Goal: Task Accomplishment & Management: Use online tool/utility

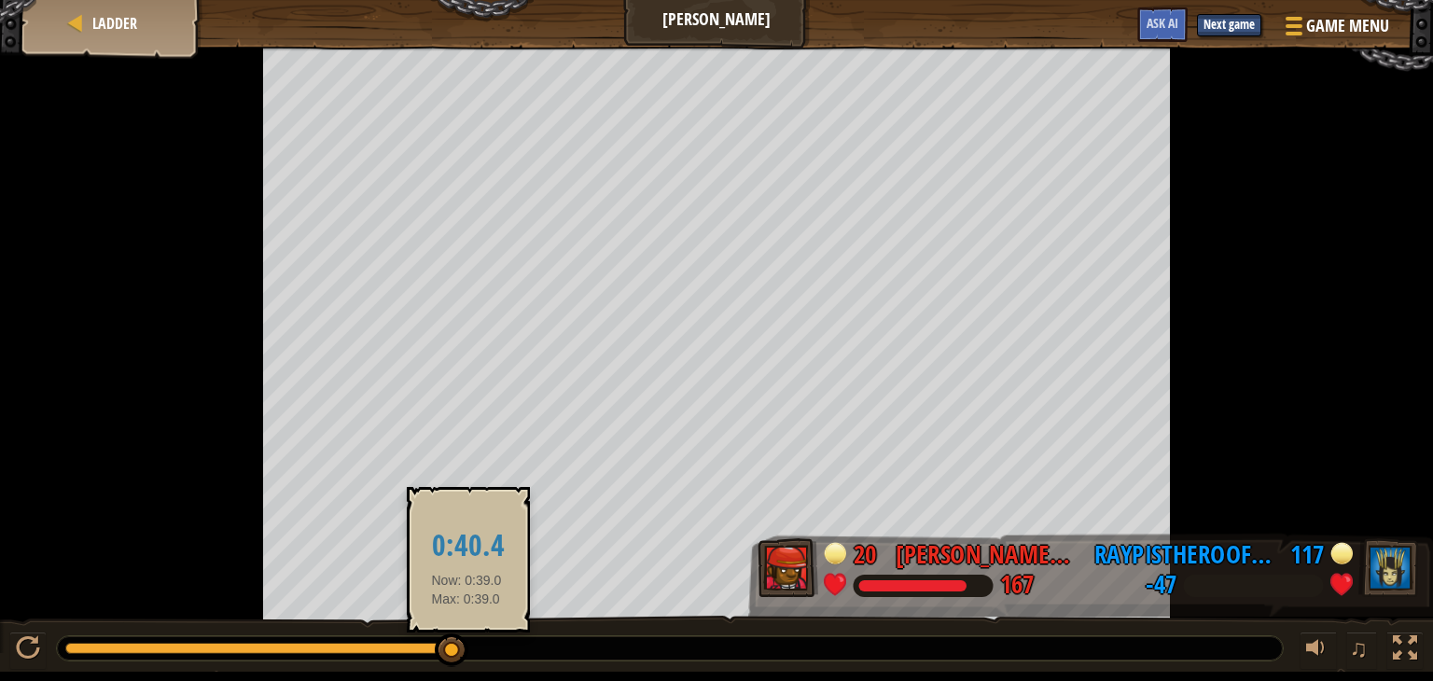
drag, startPoint x: 359, startPoint y: 650, endPoint x: 467, endPoint y: 647, distance: 107.4
click at [453, 647] on div at bounding box center [258, 648] width 387 height 11
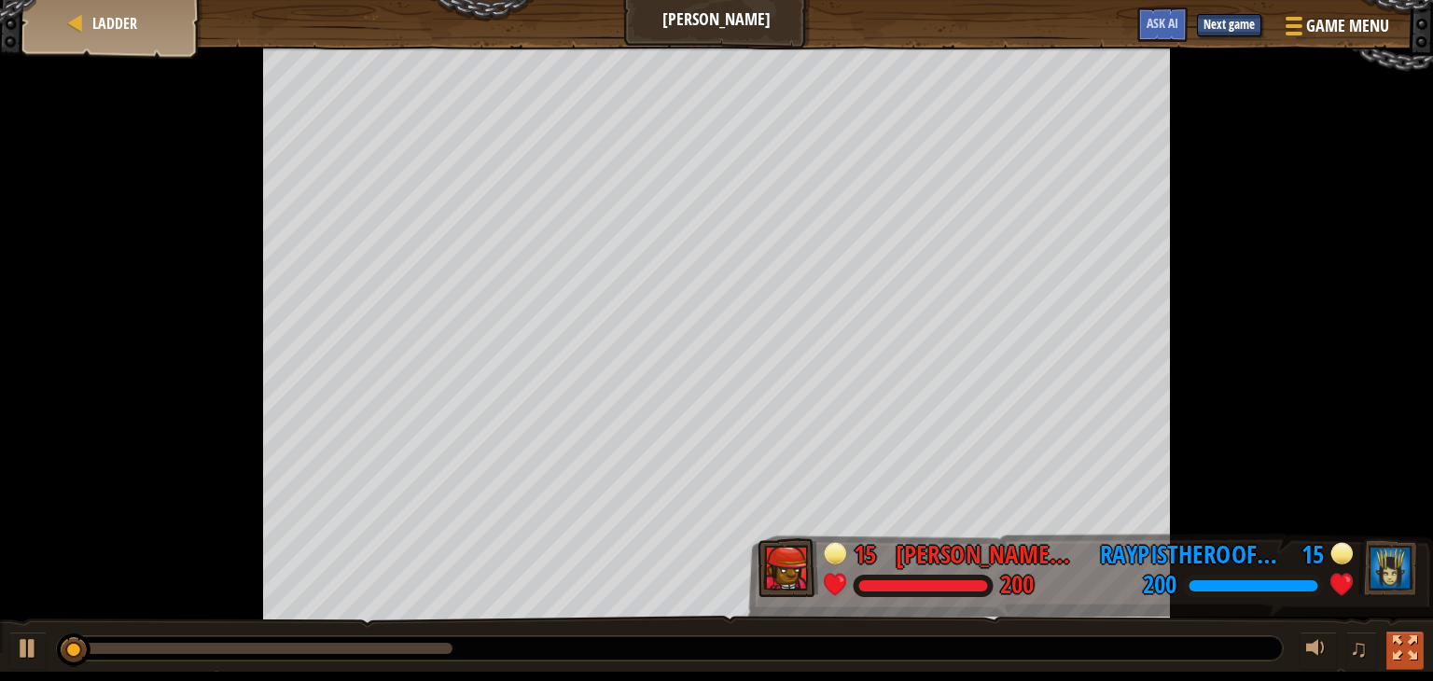
click at [1404, 647] on div at bounding box center [1405, 648] width 24 height 24
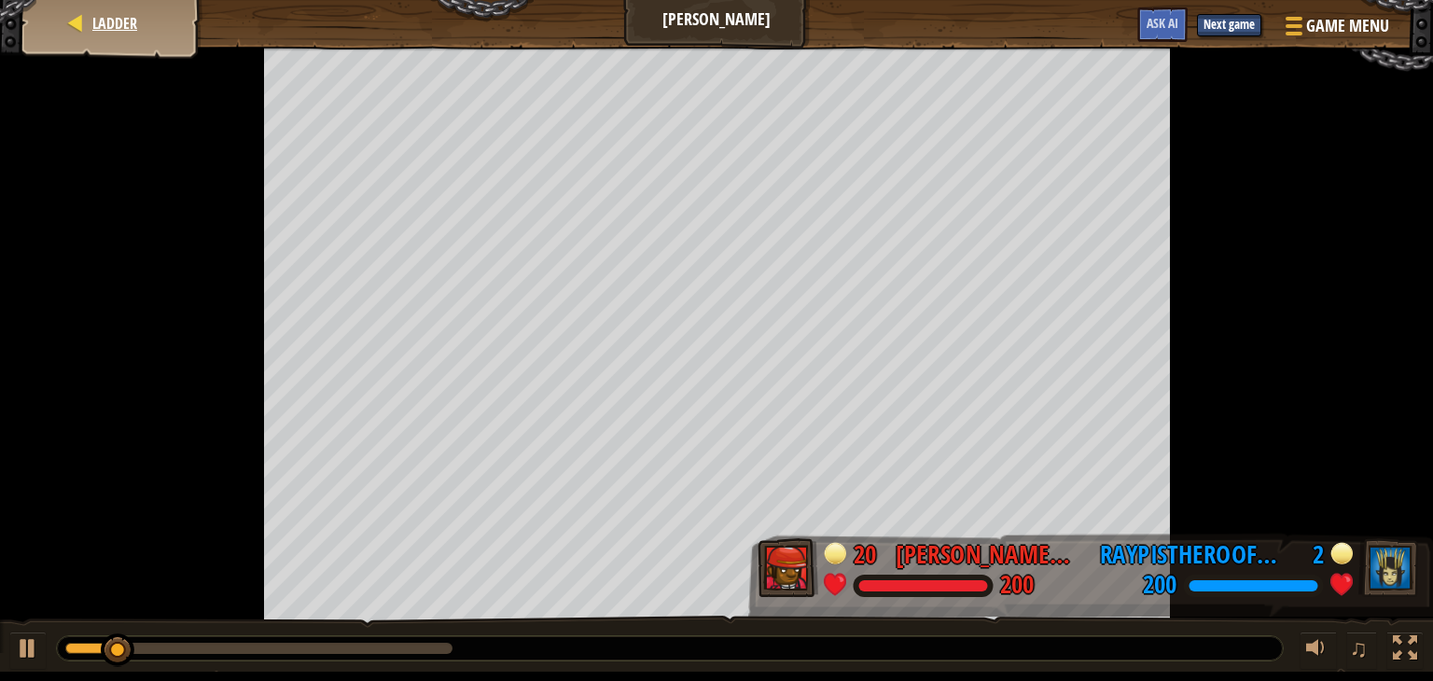
click at [106, 34] on div "Ladder" at bounding box center [111, 23] width 149 height 47
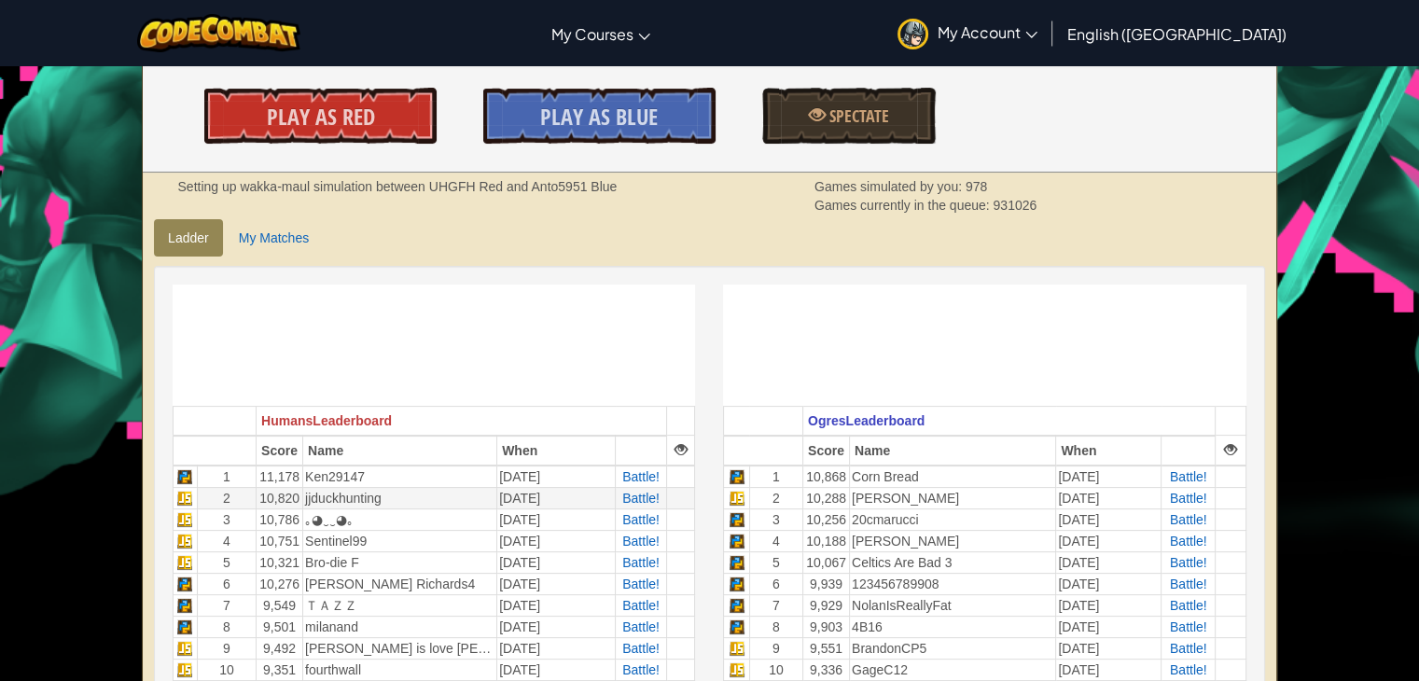
scroll to position [280, 0]
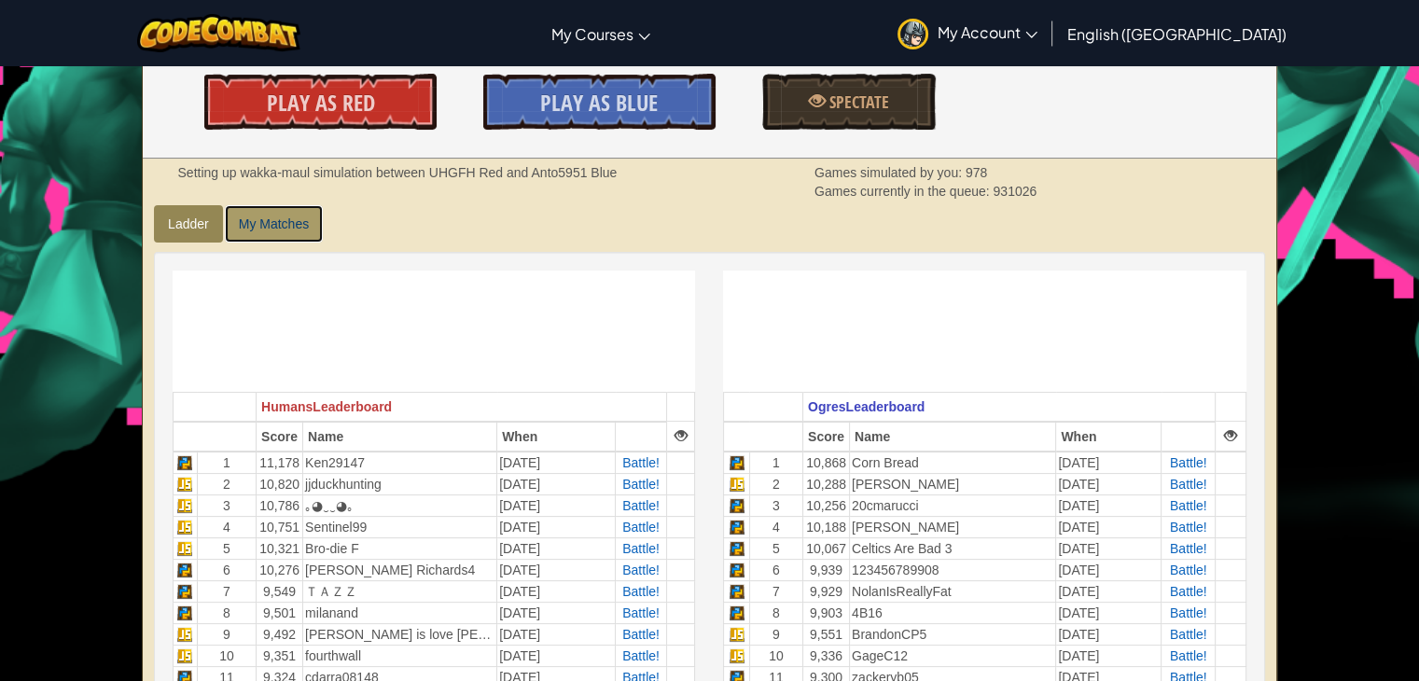
click at [281, 228] on link "My Matches" at bounding box center [274, 223] width 98 height 37
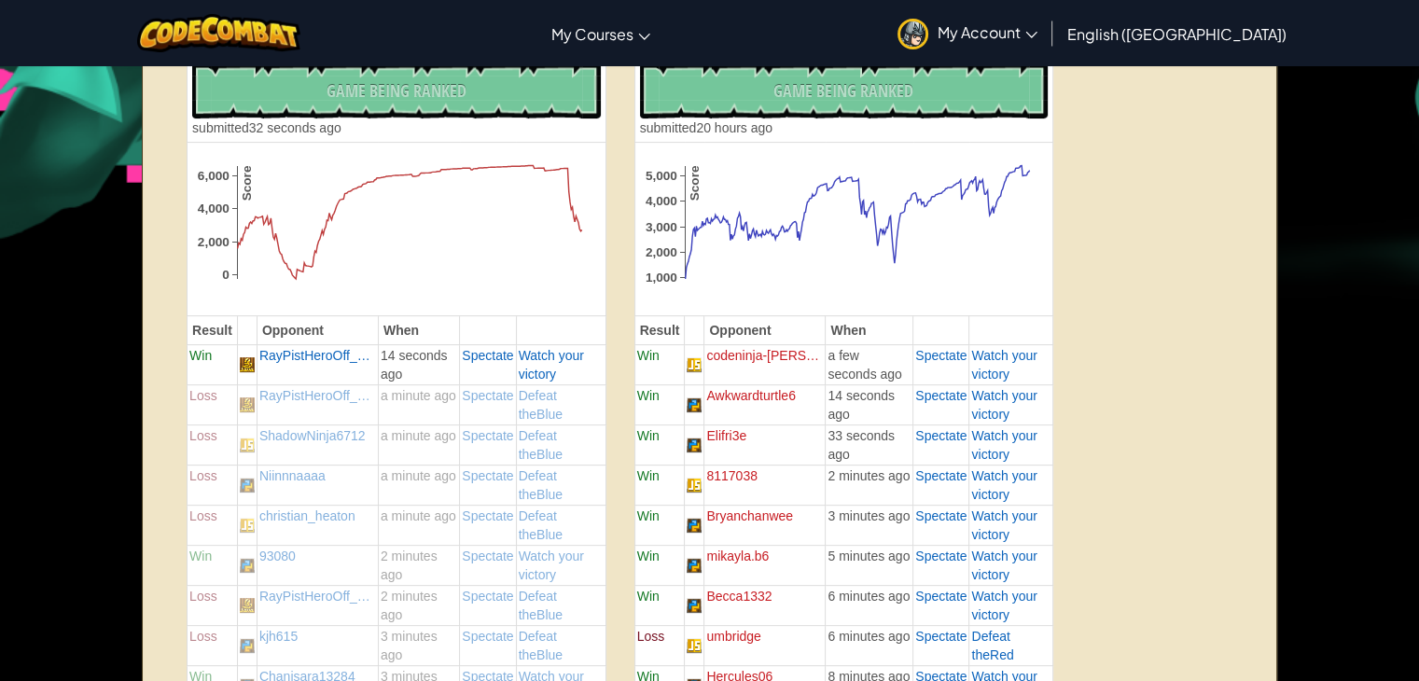
scroll to position [373, 0]
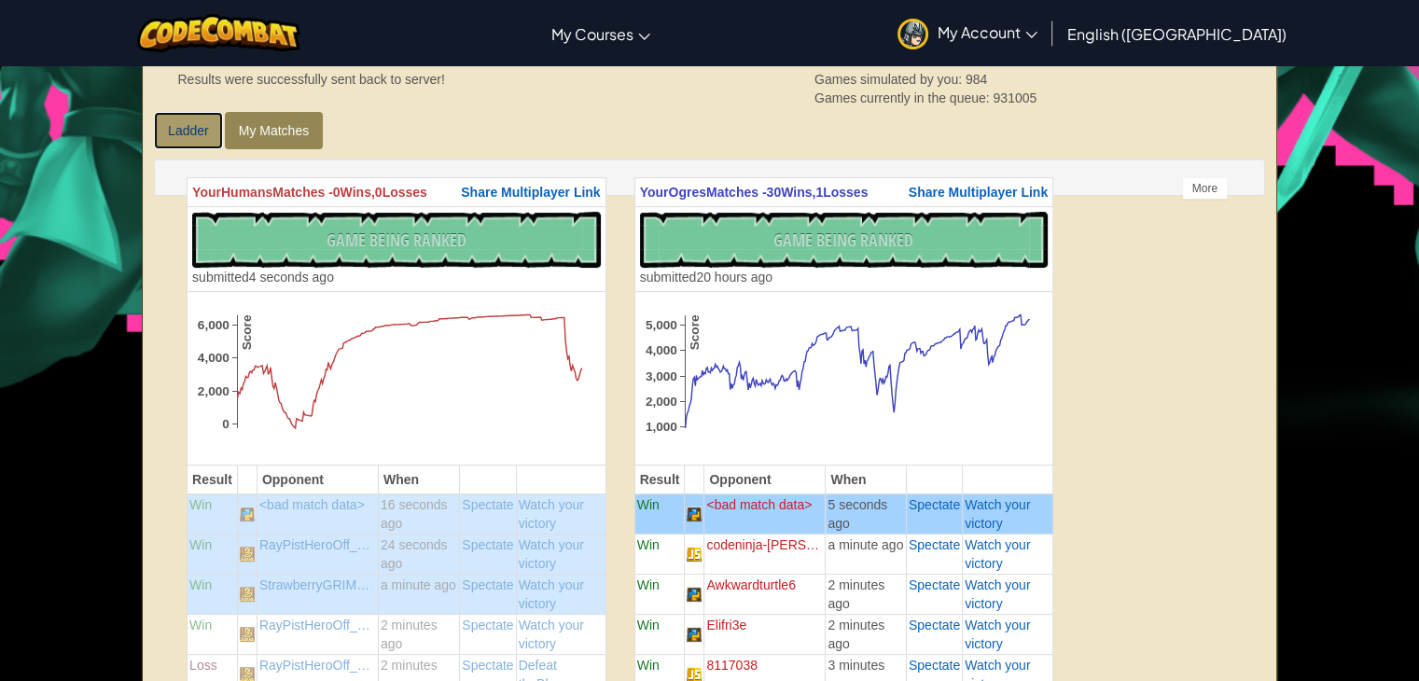
click at [180, 115] on link "Ladder" at bounding box center [188, 130] width 69 height 37
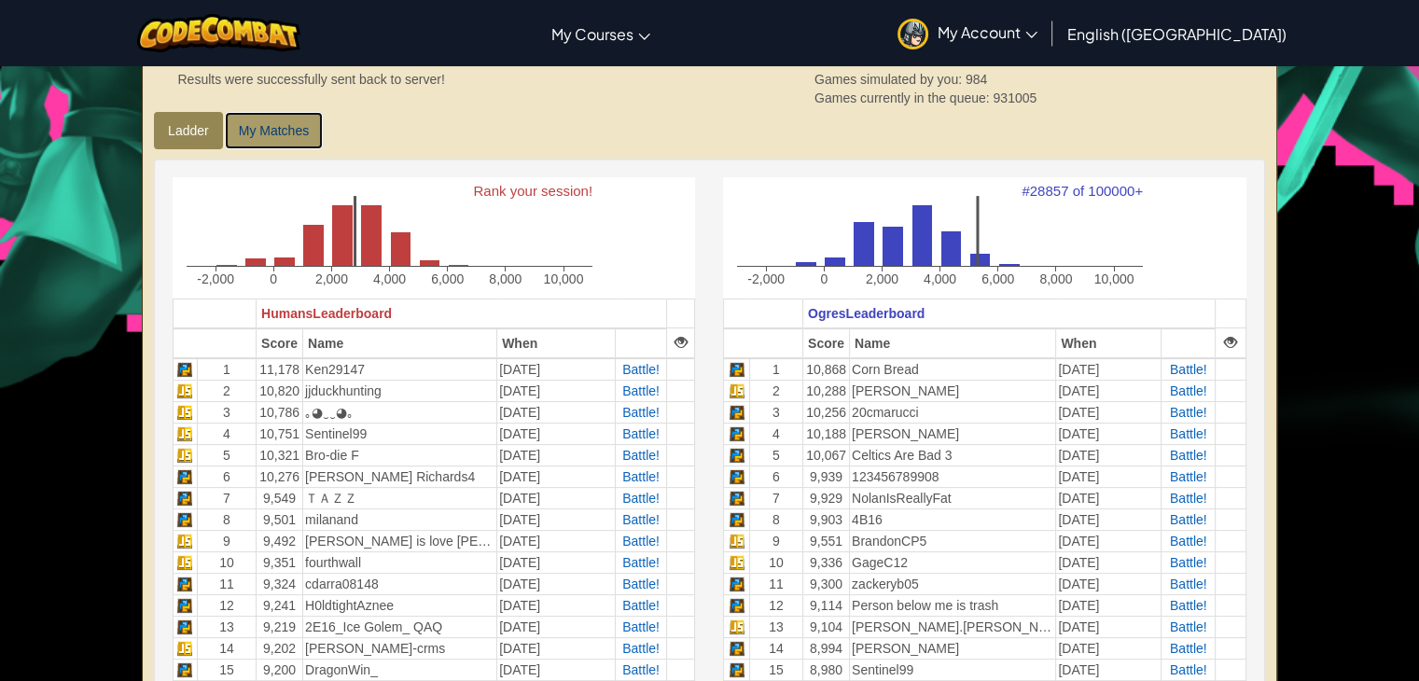
click at [268, 123] on link "My Matches" at bounding box center [274, 130] width 98 height 37
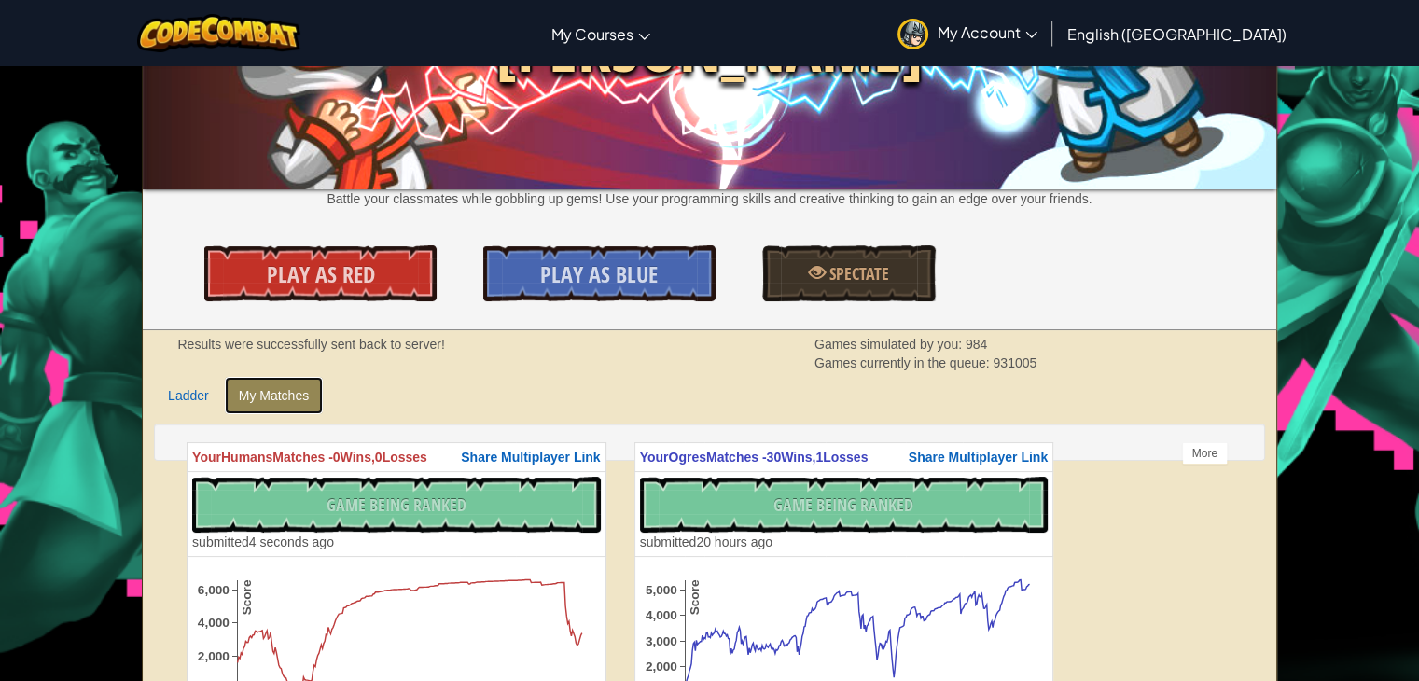
scroll to position [93, 0]
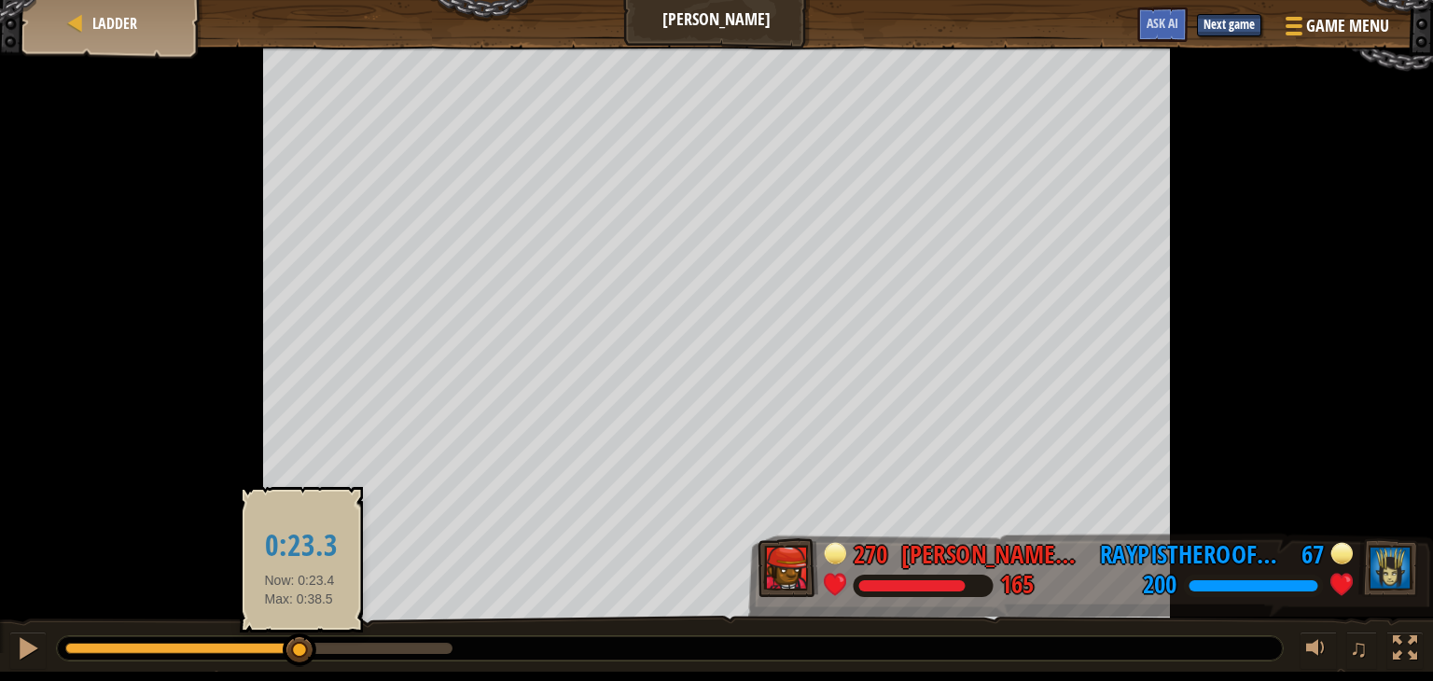
drag, startPoint x: 106, startPoint y: 648, endPoint x: 300, endPoint y: 656, distance: 193.4
click at [300, 654] on div at bounding box center [258, 648] width 387 height 11
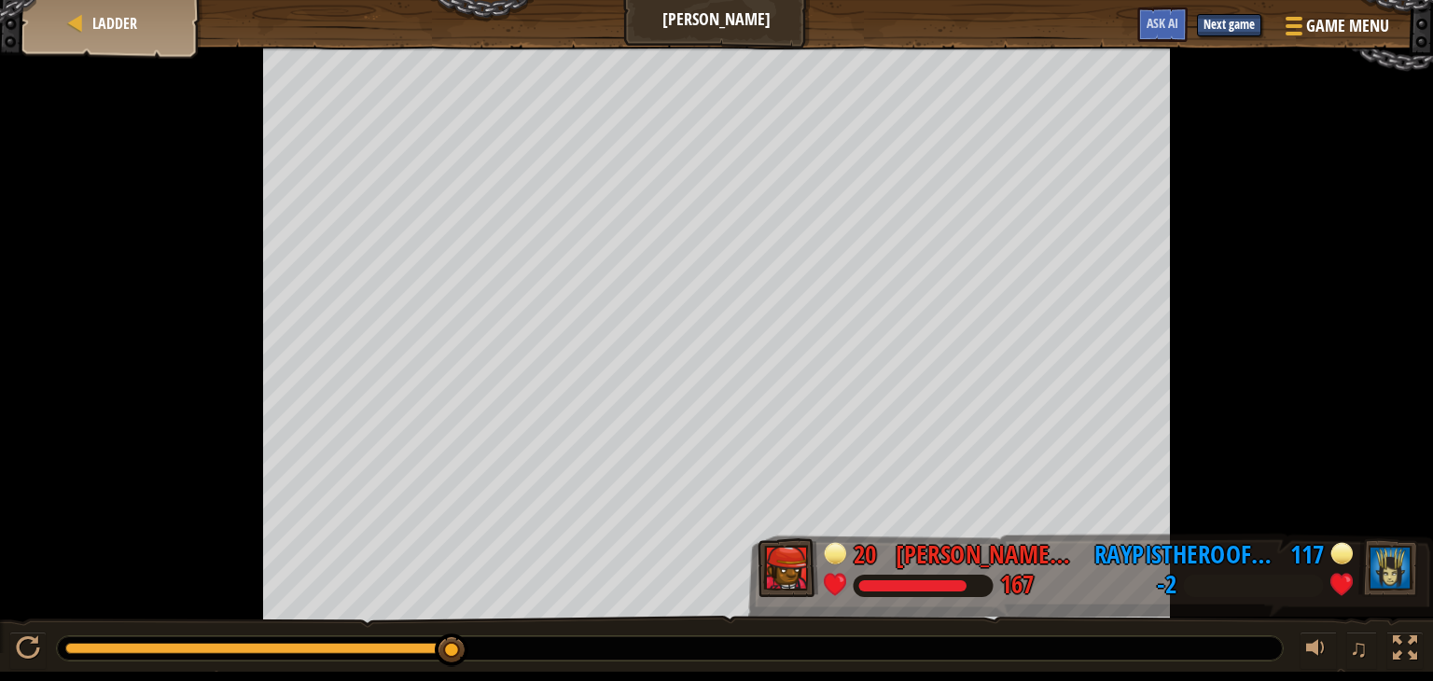
drag, startPoint x: 300, startPoint y: 656, endPoint x: 514, endPoint y: 657, distance: 214.7
click at [514, 659] on div at bounding box center [670, 648] width 1226 height 24
click at [118, 30] on span "Ladder" at bounding box center [114, 23] width 45 height 21
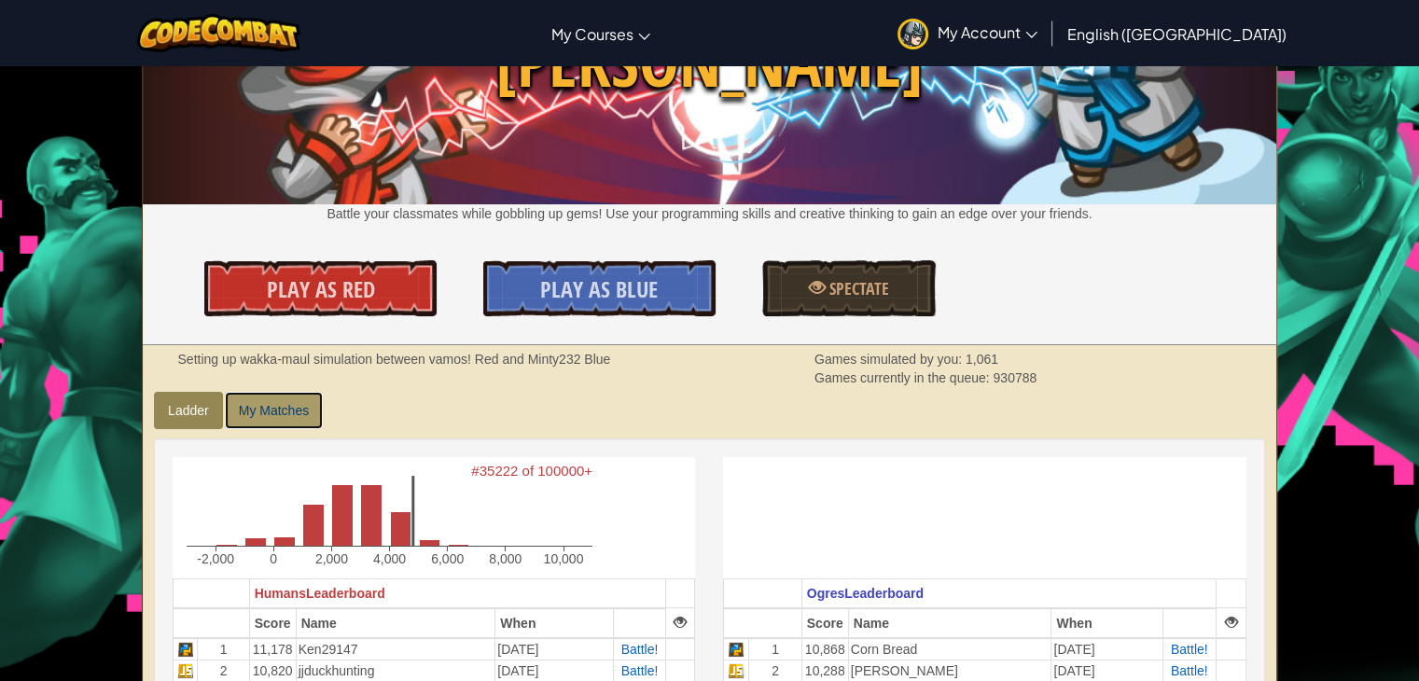
click at [259, 405] on link "My Matches" at bounding box center [274, 410] width 98 height 37
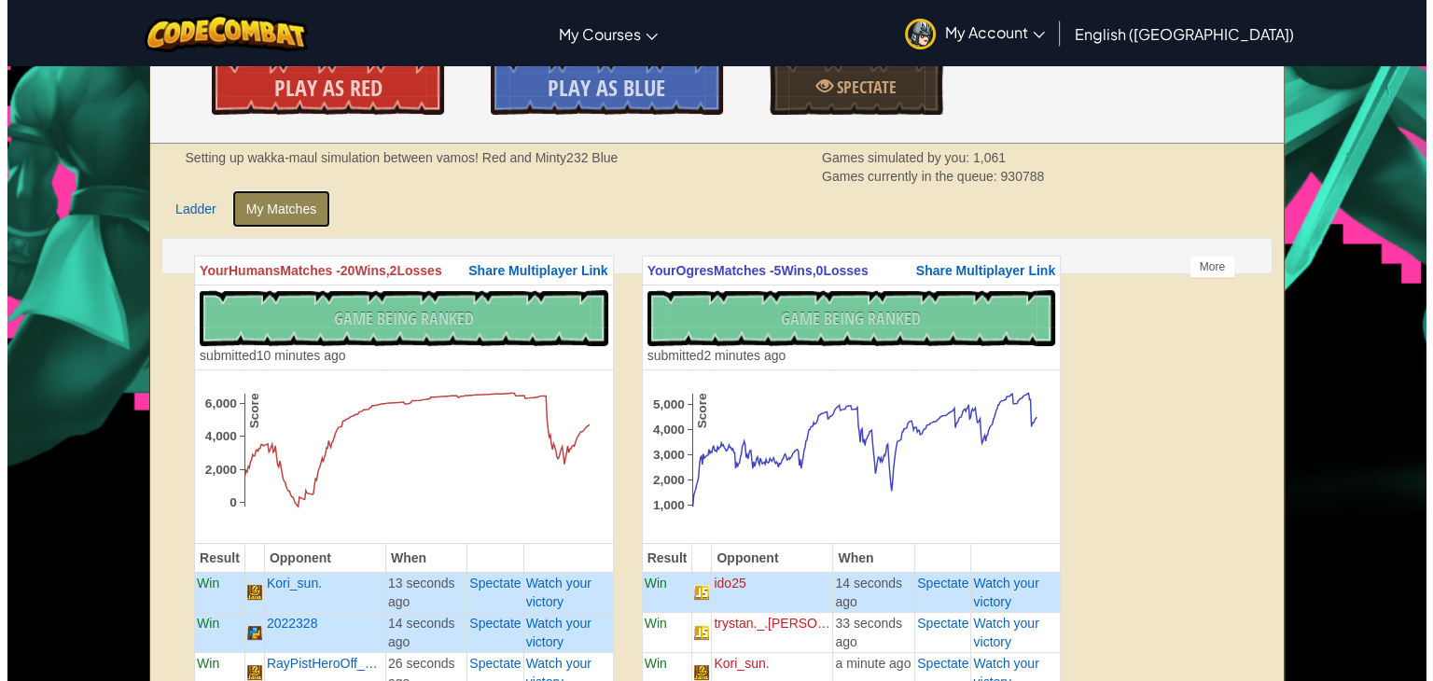
scroll to position [280, 0]
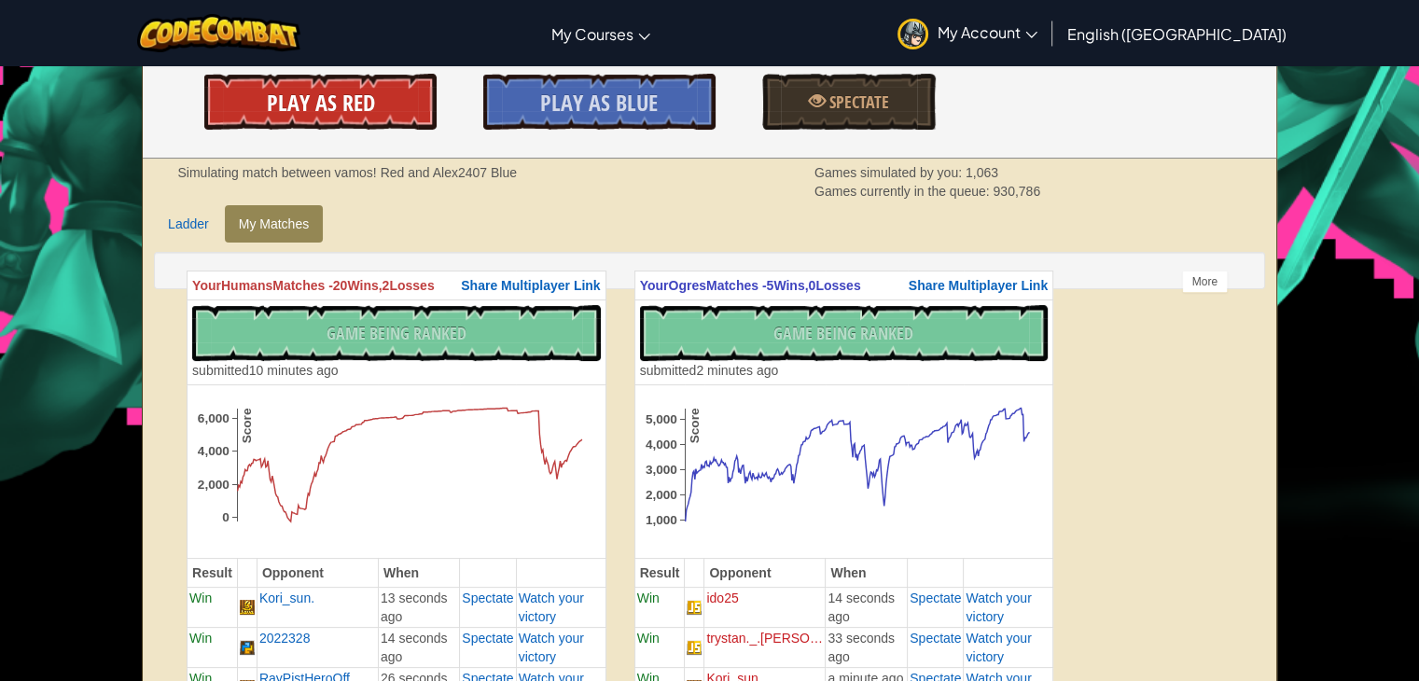
click at [342, 109] on span "Play As Red" at bounding box center [321, 103] width 108 height 30
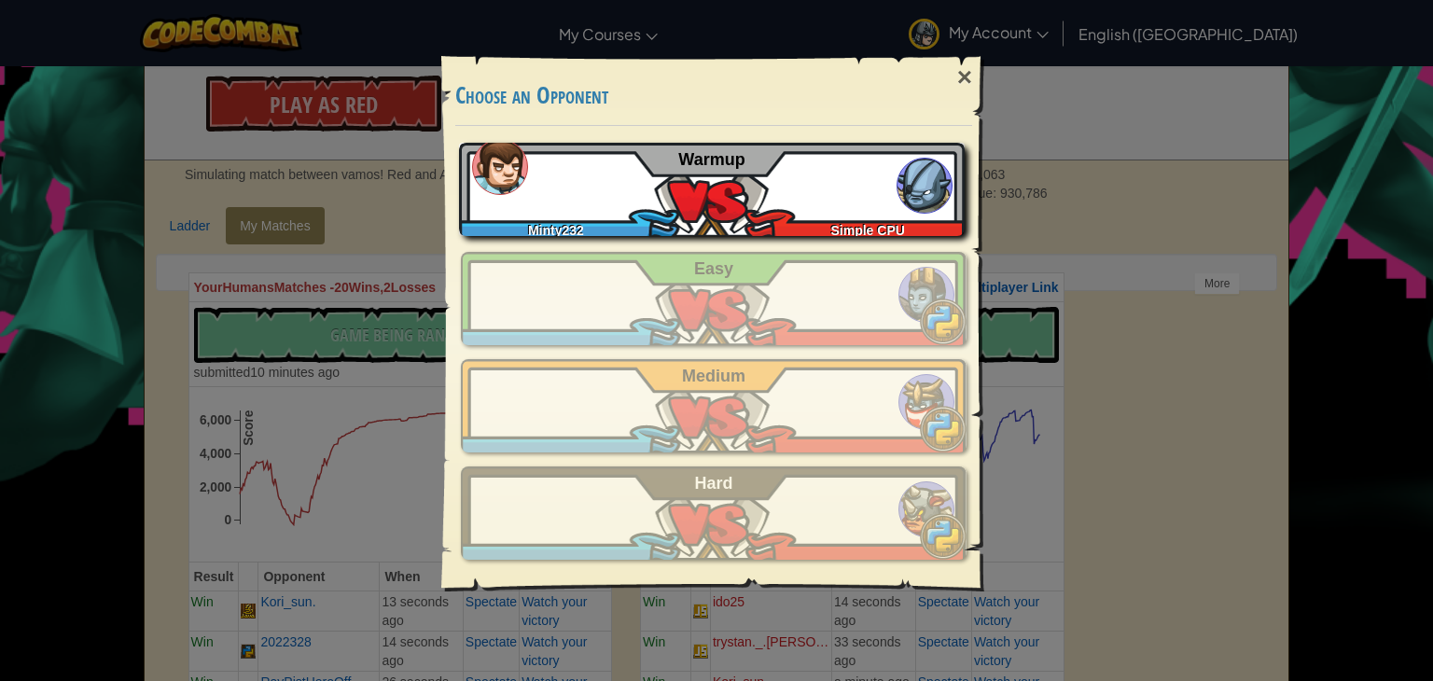
click at [597, 202] on div "Minty232 Simple CPU Warmup" at bounding box center [712, 189] width 506 height 93
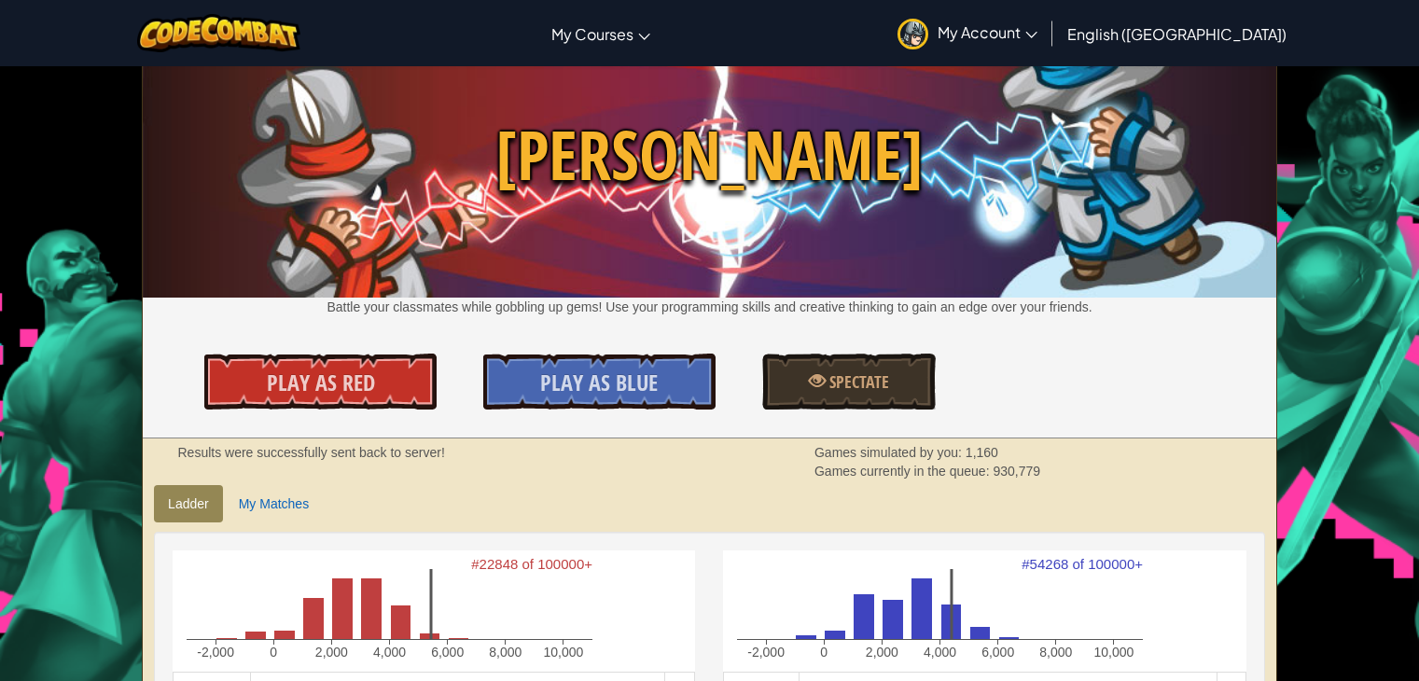
scroll to position [280, 0]
